Goal: Task Accomplishment & Management: Use online tool/utility

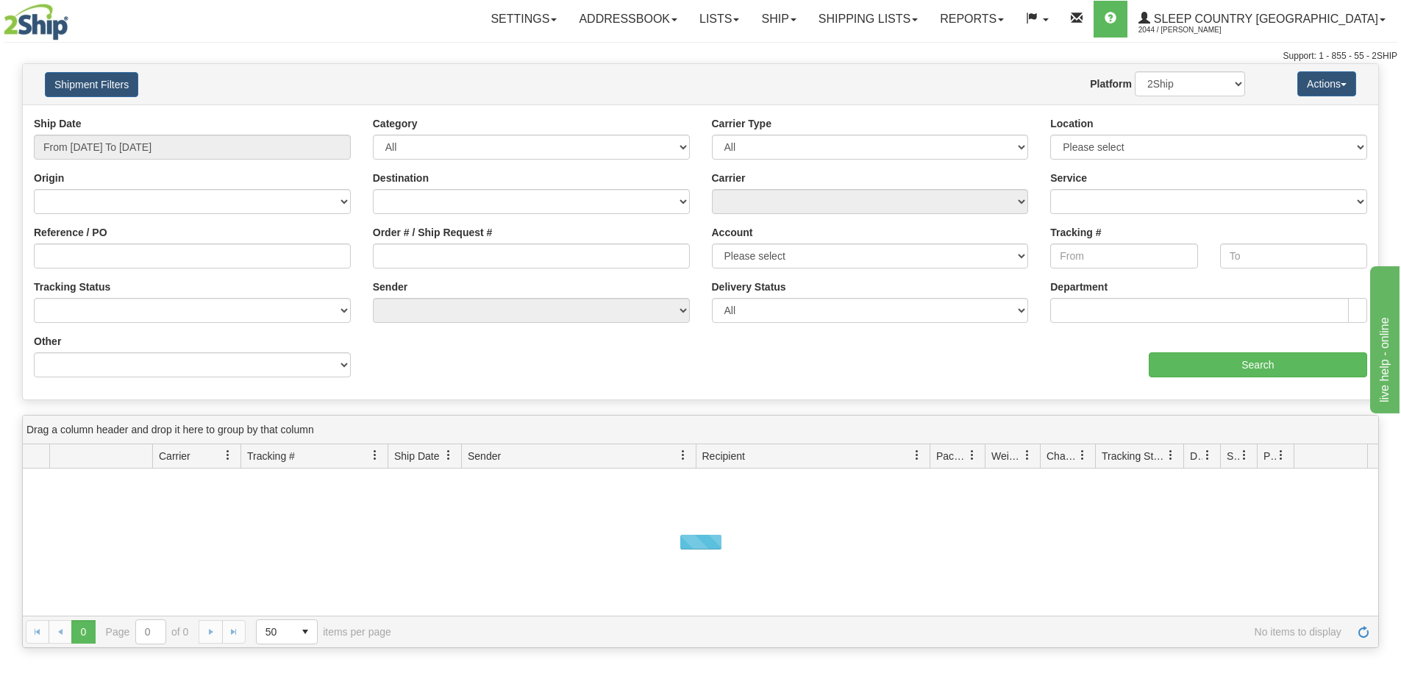
drag, startPoint x: 360, startPoint y: 204, endPoint x: 346, endPoint y: 203, distance: 14.0
click at [360, 203] on div "Origin [GEOGRAPHIC_DATA] [GEOGRAPHIC_DATA] [GEOGRAPHIC_DATA] [US_STATE] [GEOGRA…" at bounding box center [192, 198] width 339 height 54
click at [327, 202] on select "[GEOGRAPHIC_DATA] [GEOGRAPHIC_DATA] [GEOGRAPHIC_DATA] [US_STATE] [GEOGRAPHIC_DA…" at bounding box center [192, 201] width 317 height 25
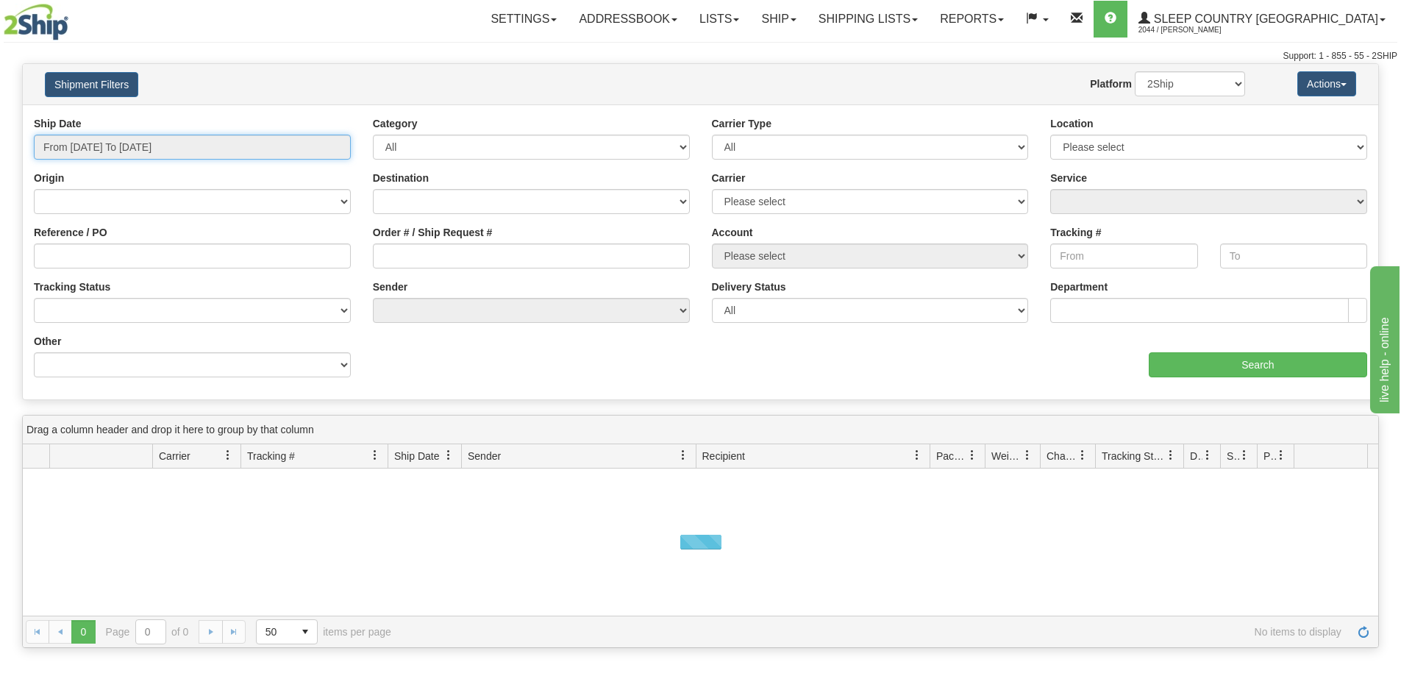
click at [235, 144] on input "From [DATE] To [DATE]" at bounding box center [192, 147] width 317 height 25
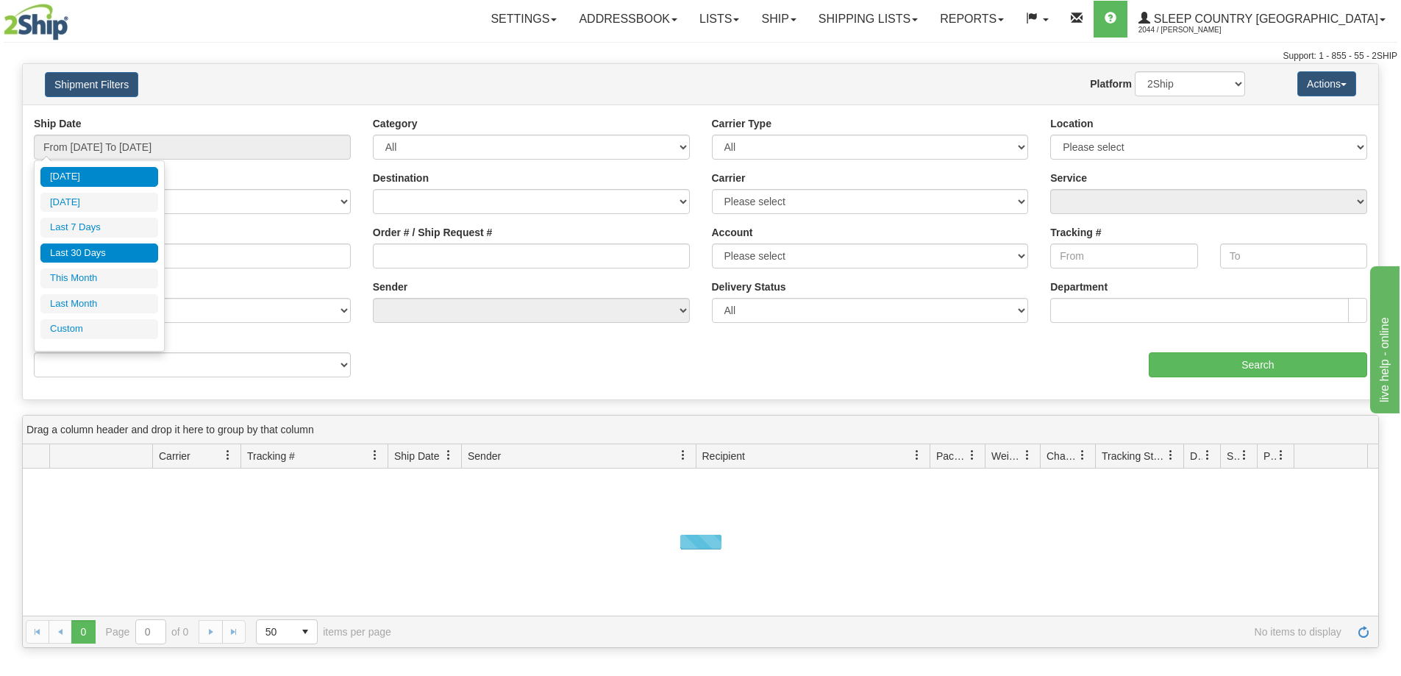
click at [126, 246] on li "Last 30 Days" at bounding box center [99, 253] width 118 height 20
type input "From [DATE] To [DATE]"
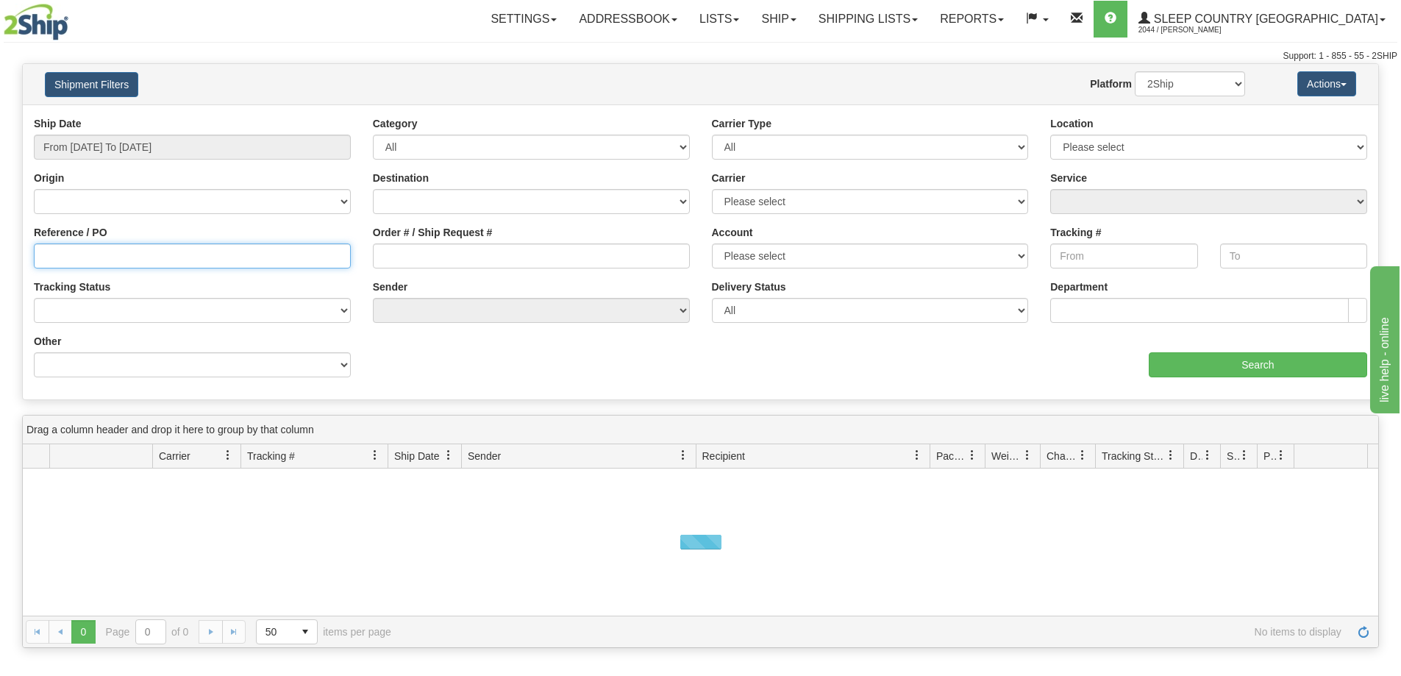
click at [136, 252] on input "Reference / PO" at bounding box center [192, 255] width 317 height 25
paste input "9000I097140"
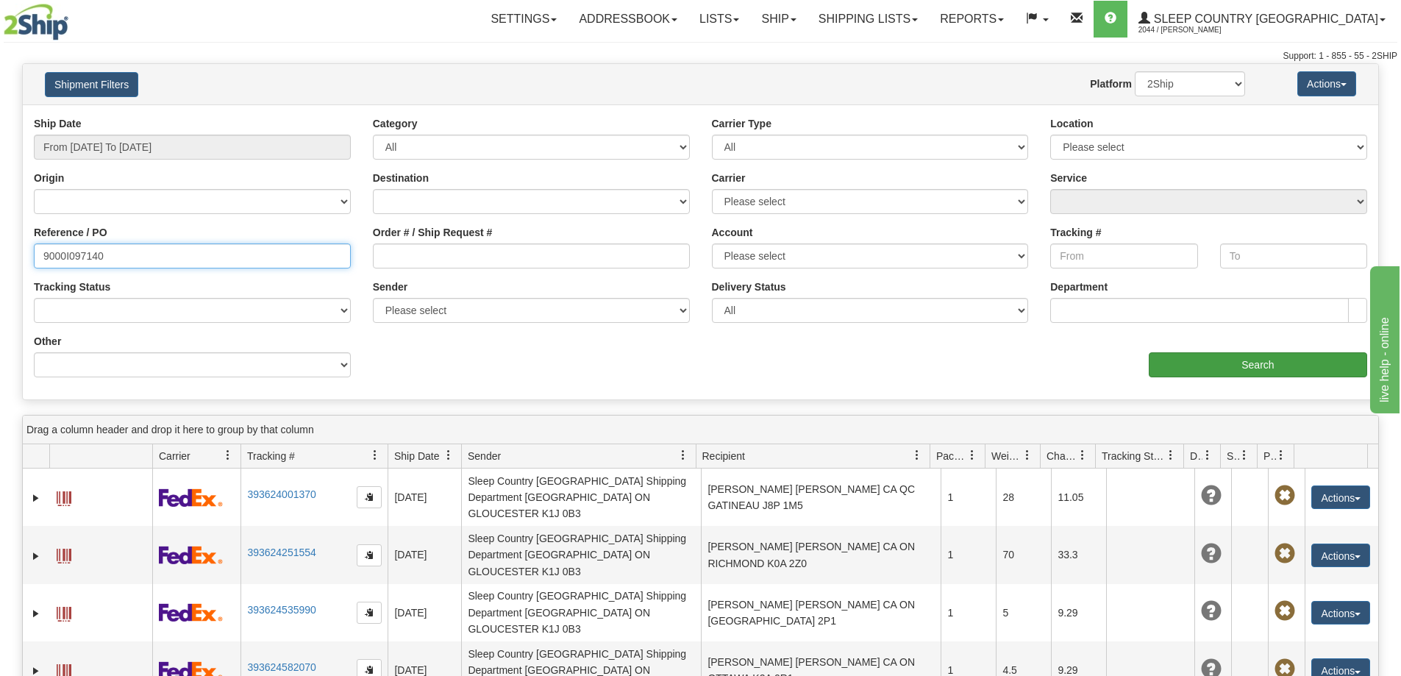
type input "9000I097140"
click at [1188, 360] on input "Search" at bounding box center [1258, 364] width 218 height 25
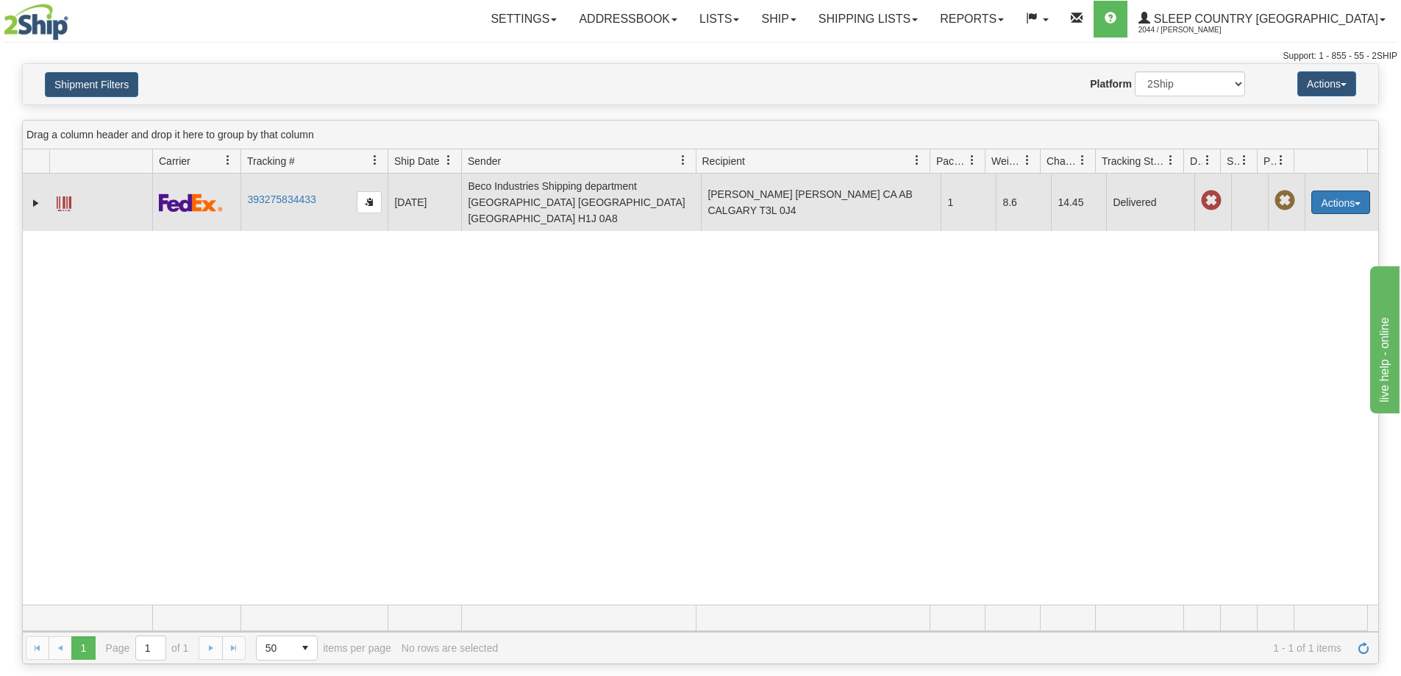
click at [1355, 196] on button "Actions" at bounding box center [1340, 202] width 59 height 24
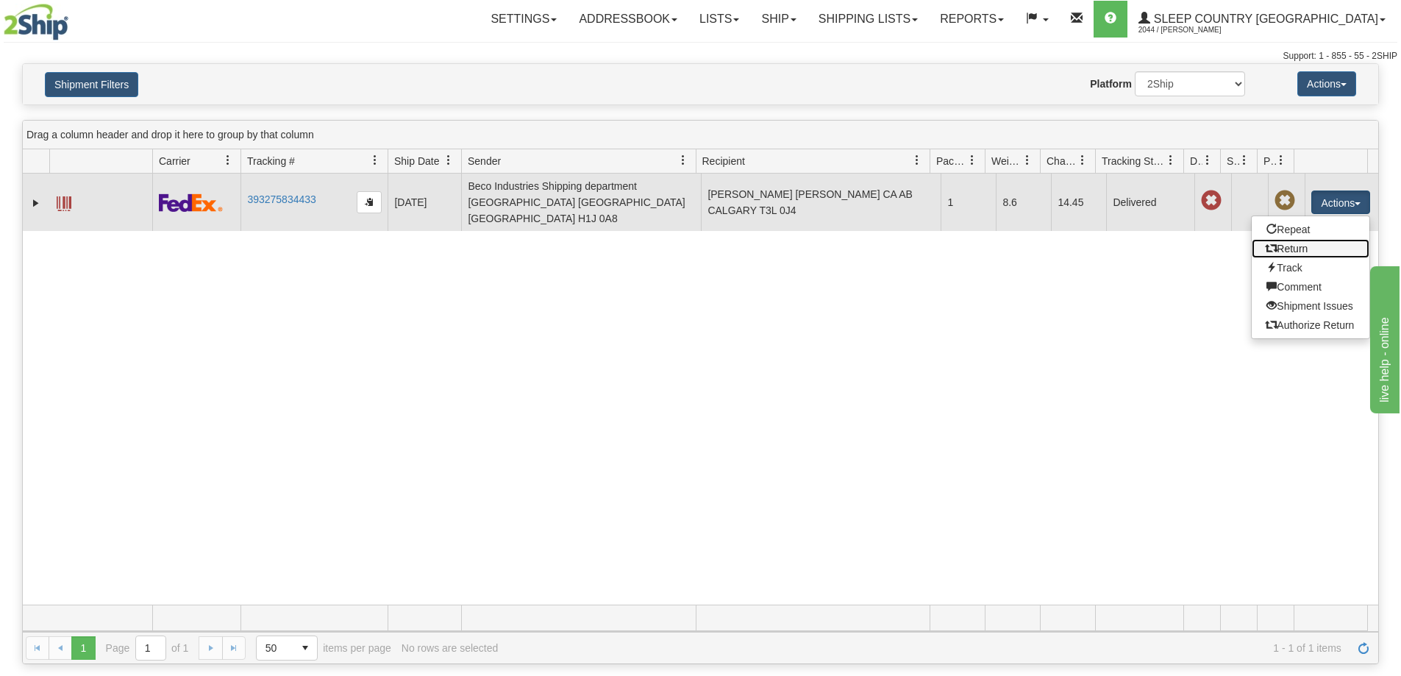
click at [1290, 239] on link "Return" at bounding box center [1311, 248] width 118 height 19
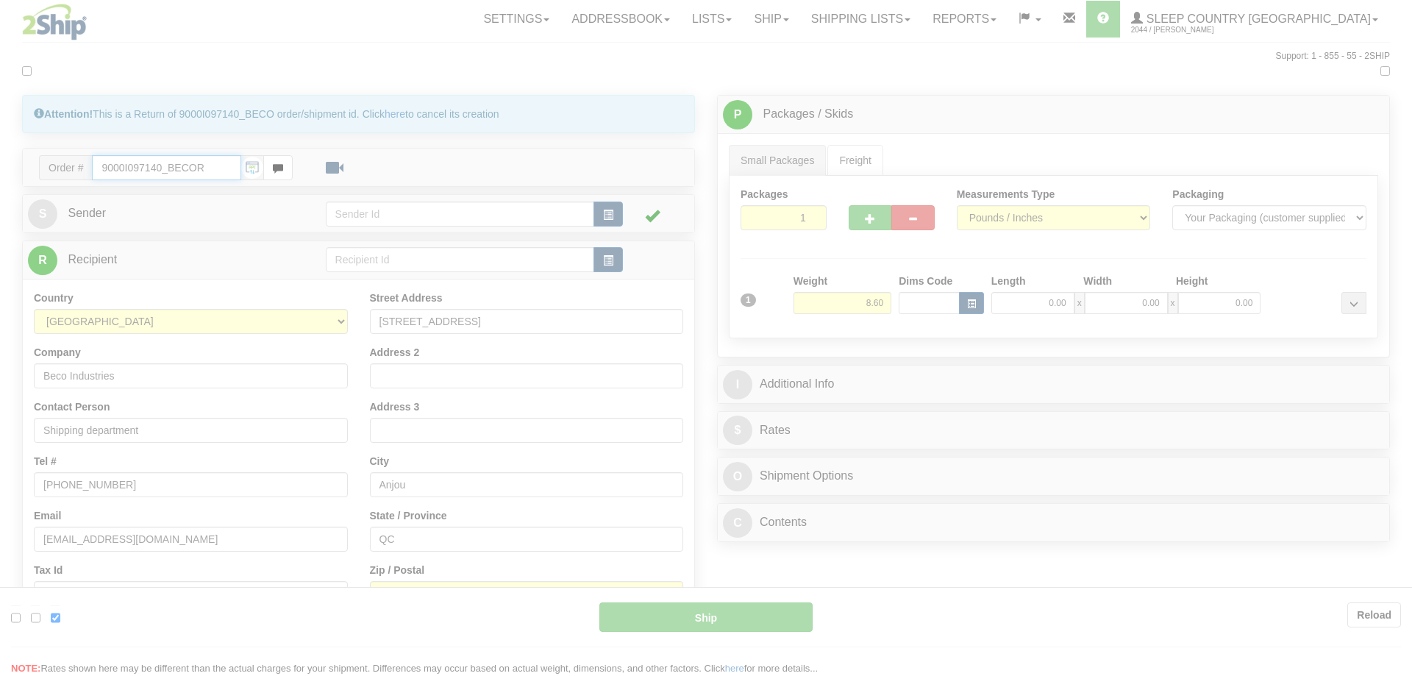
type input "92"
type input "15:35"
type input "16:00"
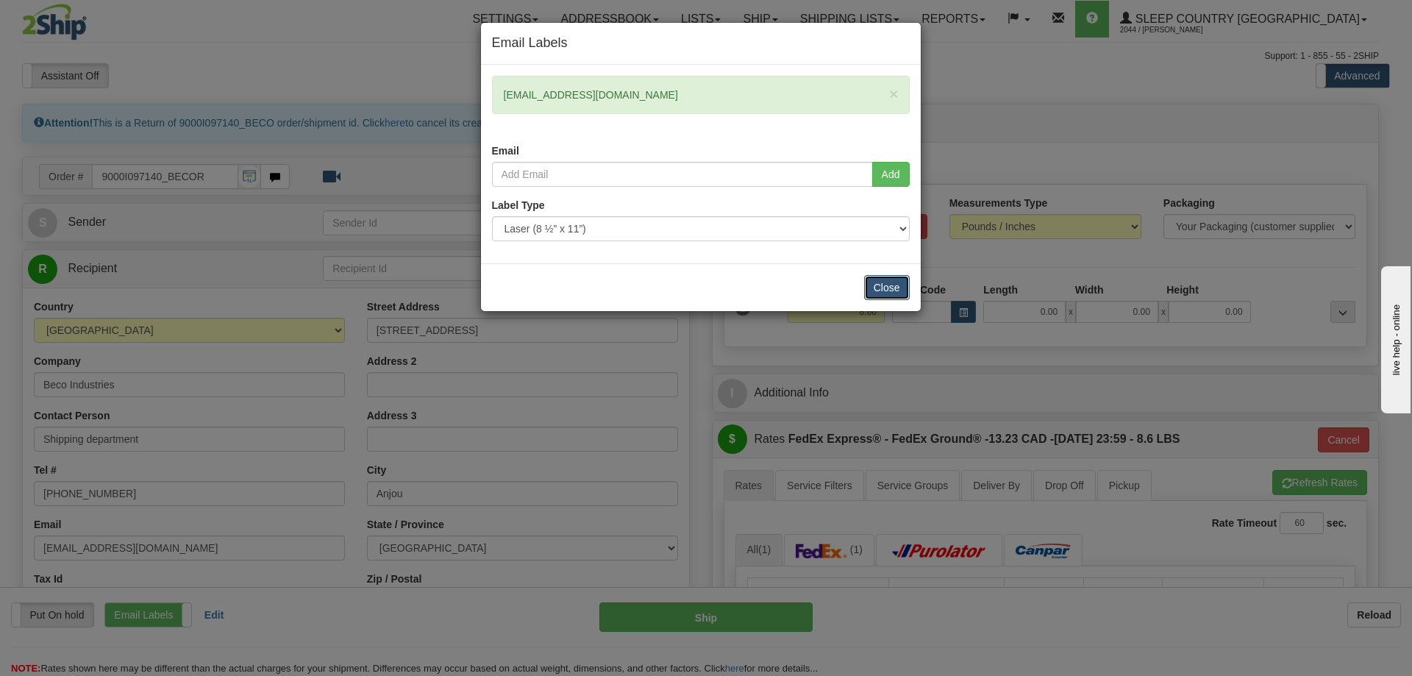
click at [891, 283] on button "Close" at bounding box center [887, 287] width 46 height 25
